Goal: Transaction & Acquisition: Book appointment/travel/reservation

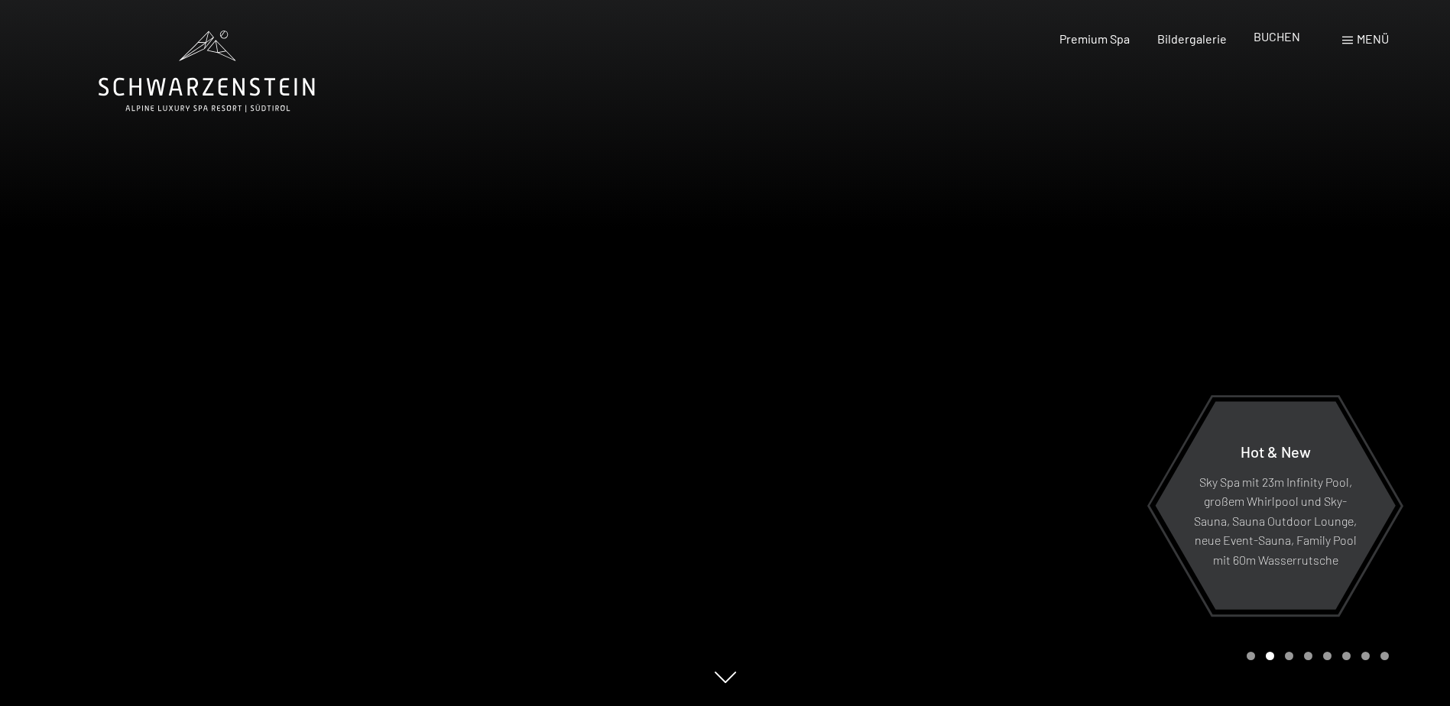
click at [1278, 36] on span "BUCHEN" at bounding box center [1277, 36] width 47 height 15
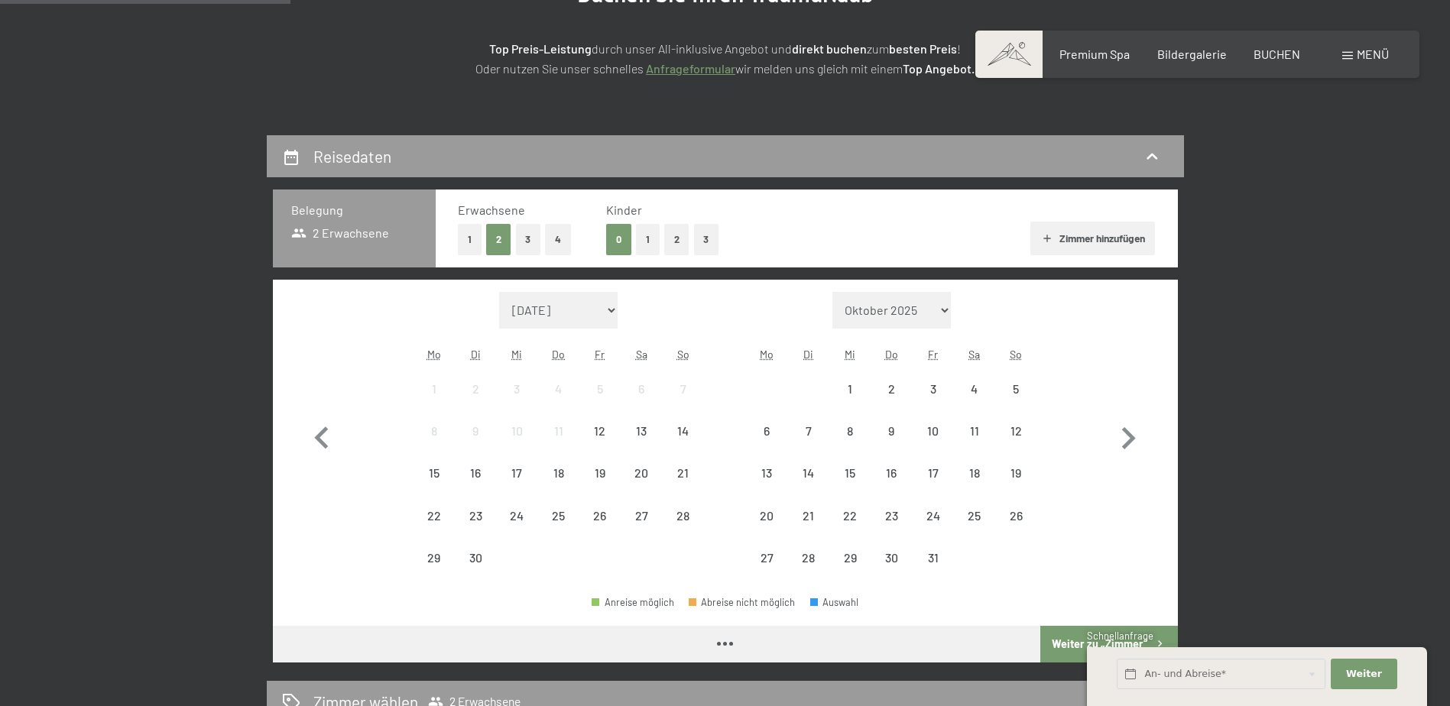
scroll to position [306, 0]
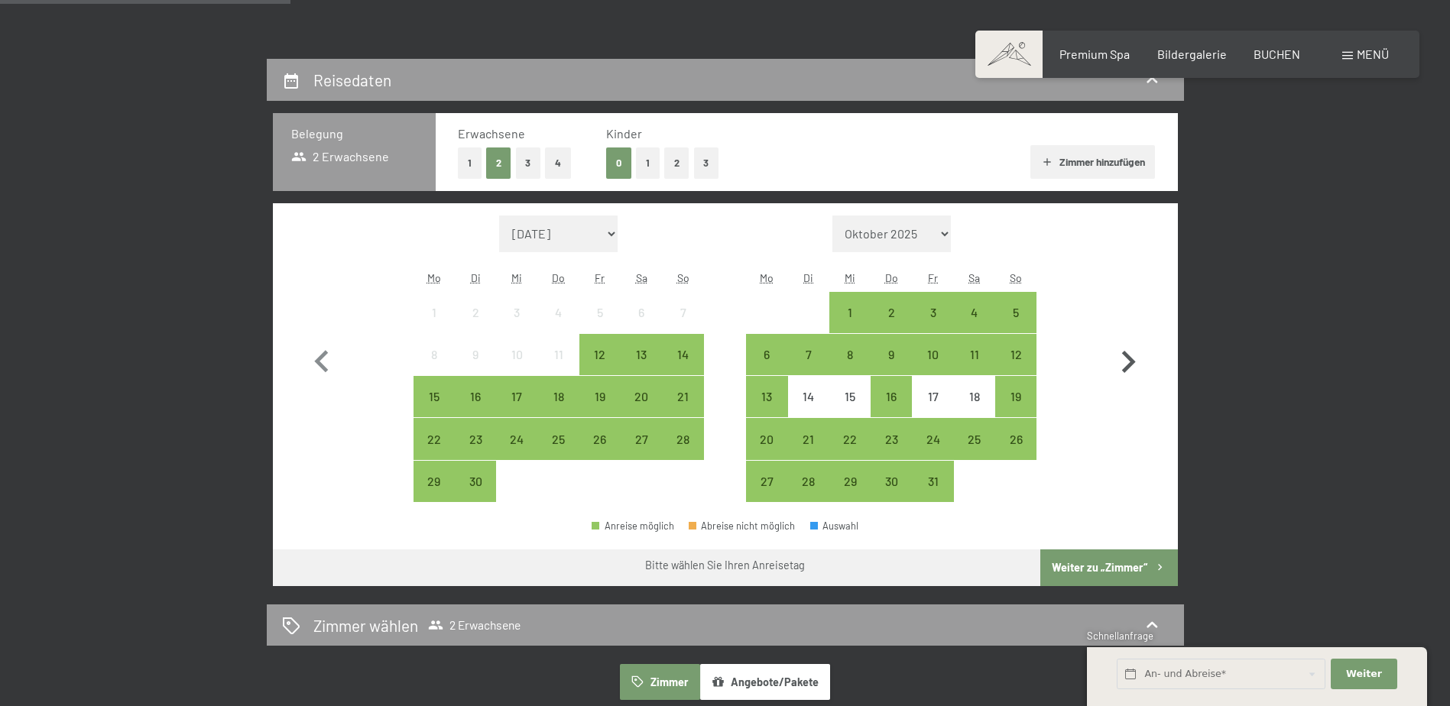
click at [1122, 358] on icon "button" at bounding box center [1128, 362] width 44 height 44
select select "[DATE]"
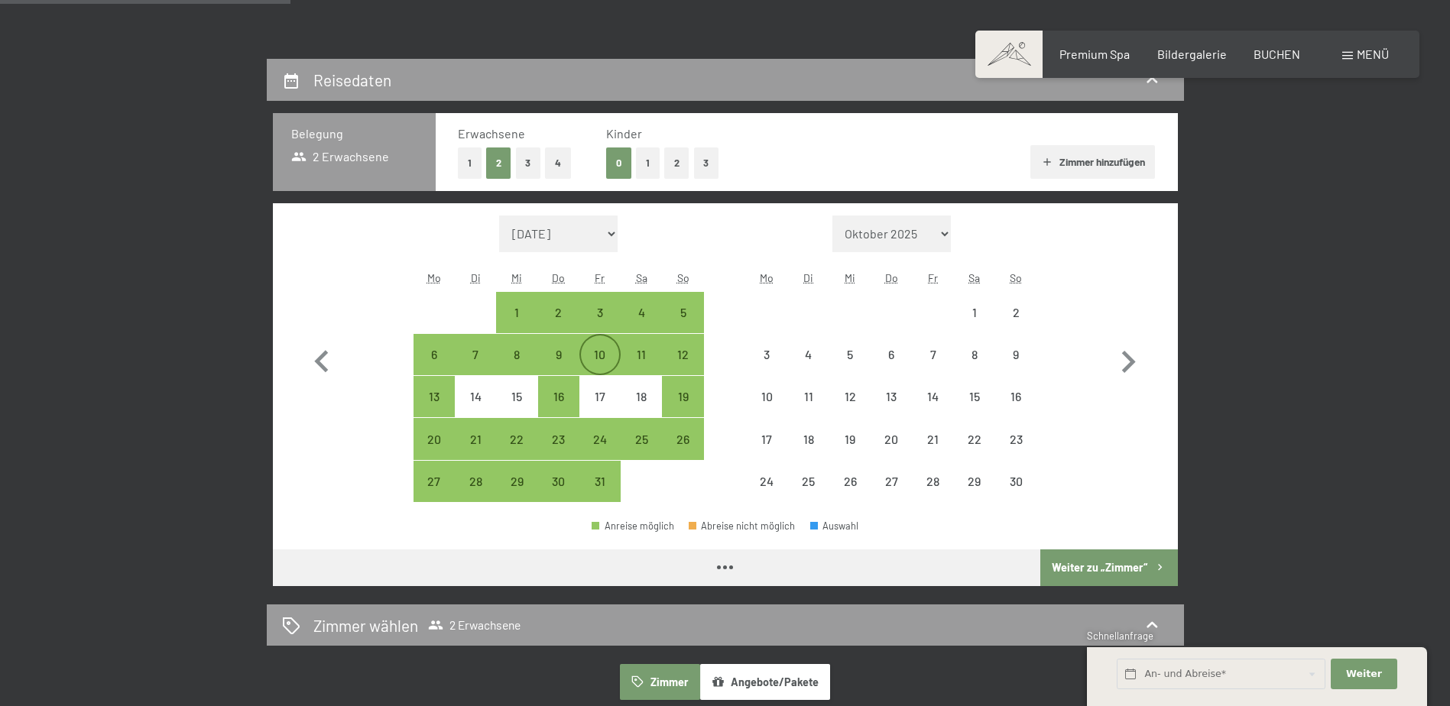
select select "[DATE]"
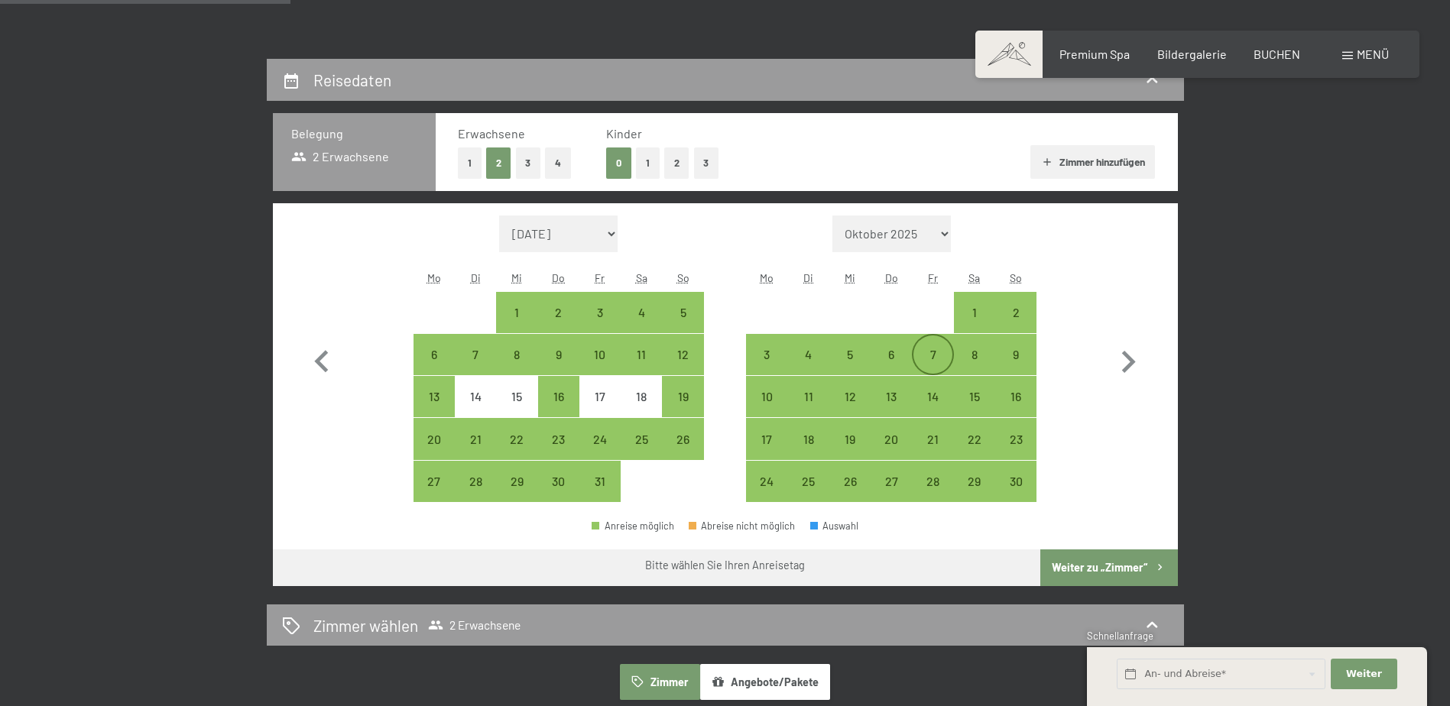
click at [924, 355] on div "7" at bounding box center [932, 368] width 38 height 38
select select "[DATE]"
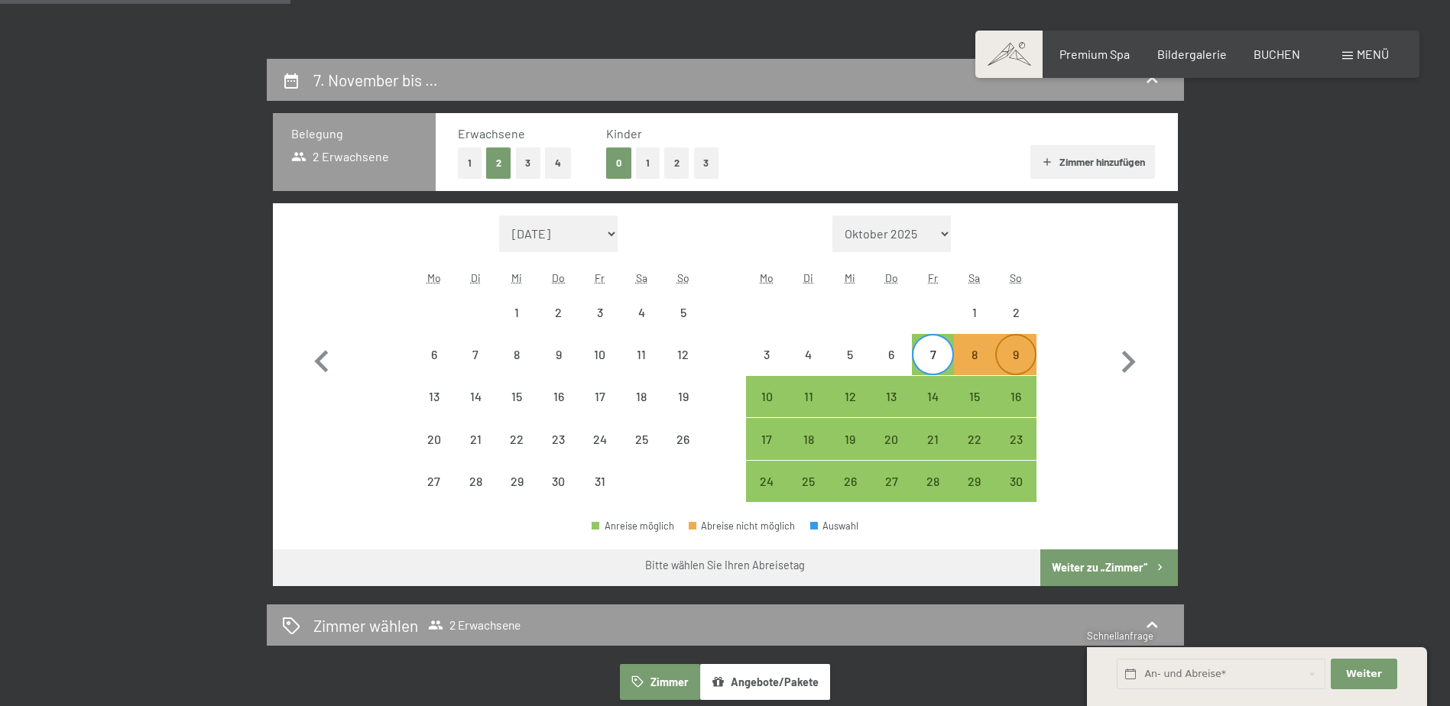
click at [1012, 359] on div "9" at bounding box center [1016, 368] width 38 height 38
select select "[DATE]"
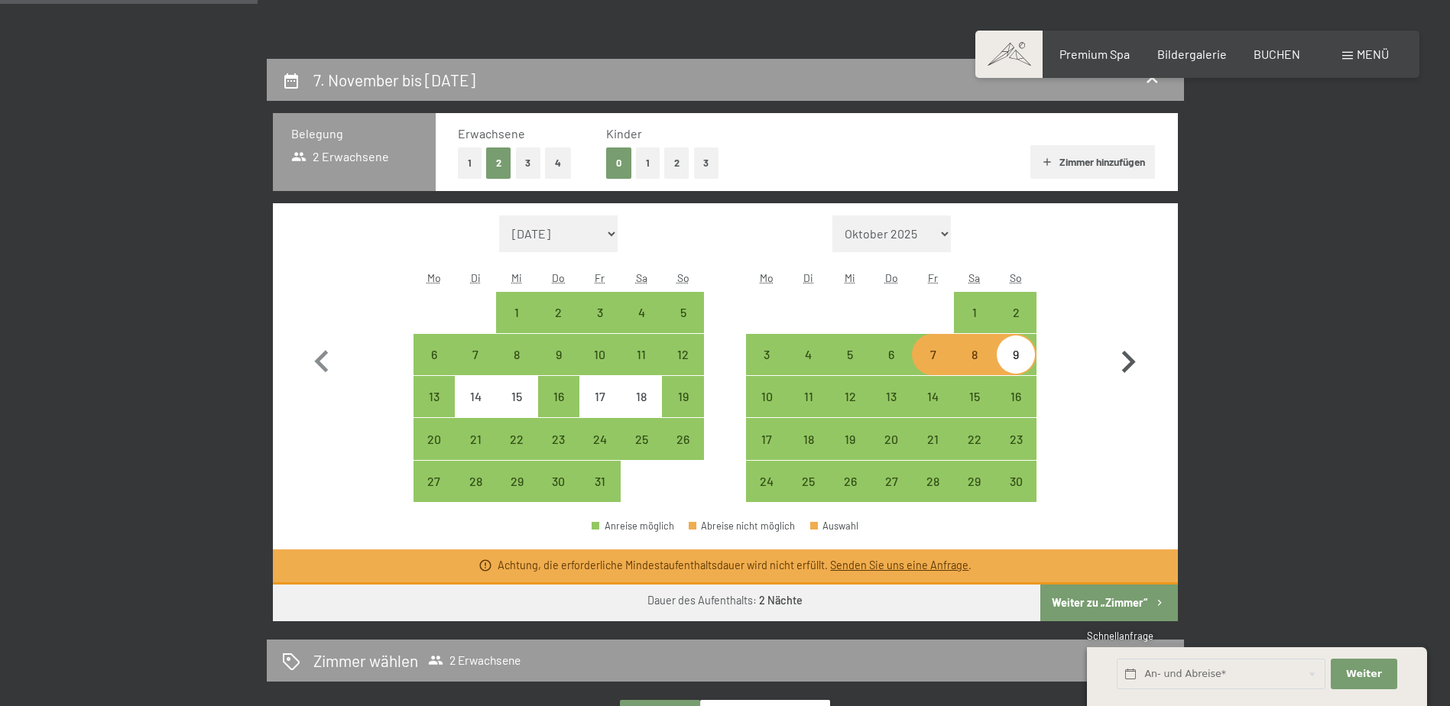
click at [1131, 359] on icon "button" at bounding box center [1129, 362] width 14 height 22
select select "[DATE]"
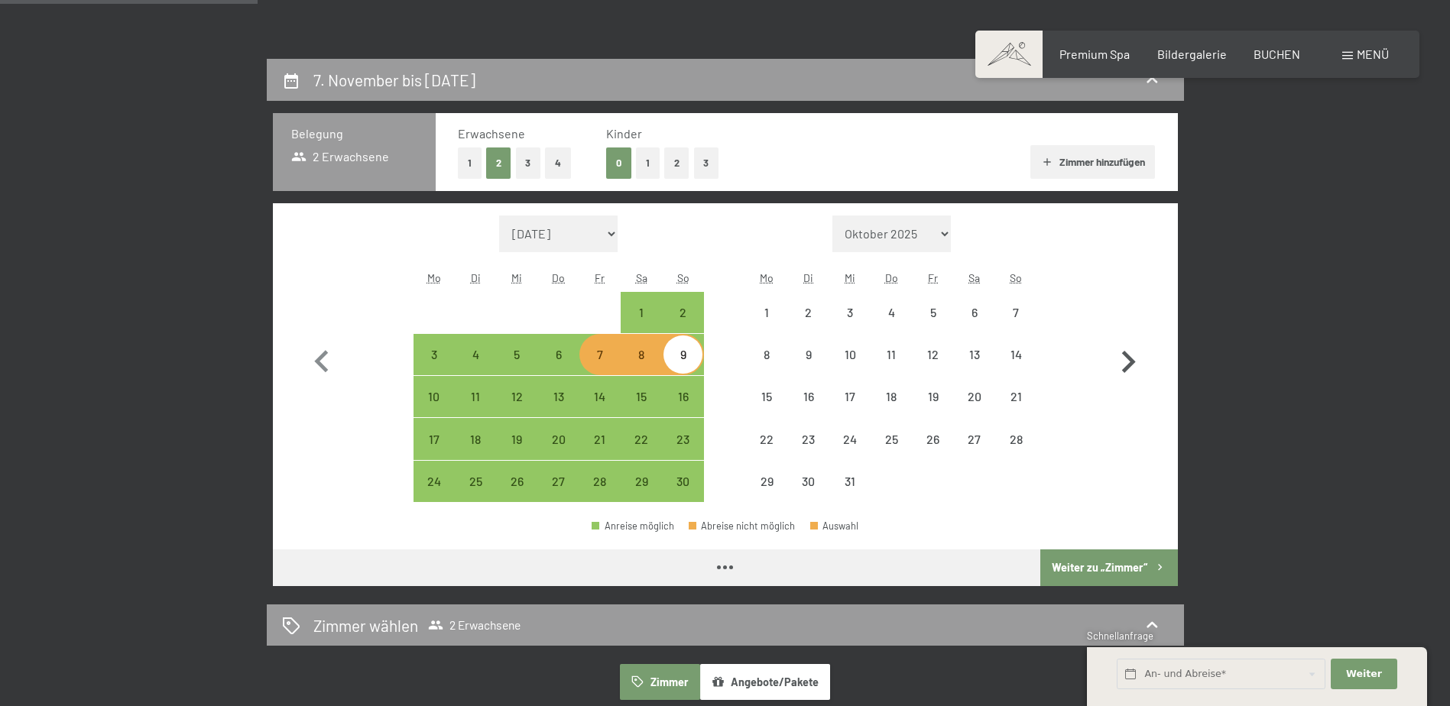
select select "[DATE]"
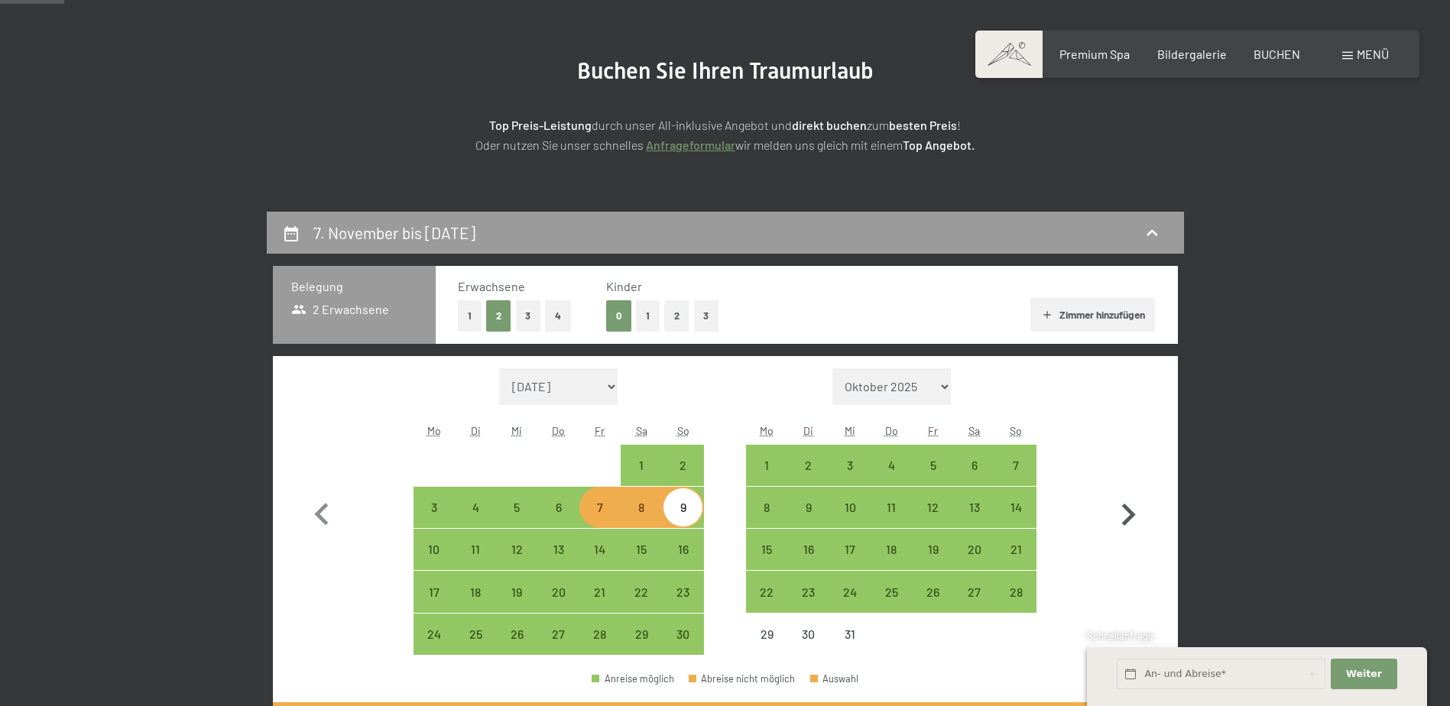
scroll to position [76, 0]
